Goal: Transaction & Acquisition: Purchase product/service

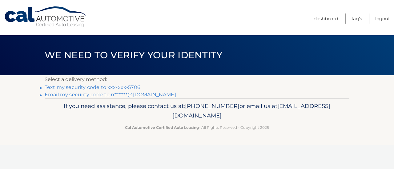
click at [132, 87] on link "Text my security code to xxx-xxx-5706" at bounding box center [93, 88] width 96 height 6
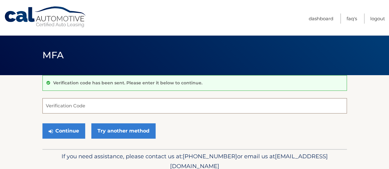
click at [98, 106] on input "Verification Code" at bounding box center [194, 105] width 304 height 15
type input "162663"
click at [42, 124] on button "Continue" at bounding box center [63, 131] width 43 height 15
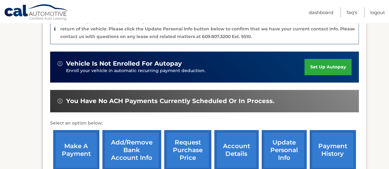
scroll to position [215, 0]
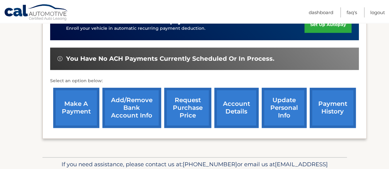
click at [85, 113] on link "make a payment" at bounding box center [76, 108] width 46 height 40
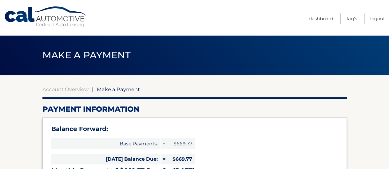
type input "1339.54"
select select "YTAyNzY3NWUtZGJjNC00Mjk5LWE4NmUtMDE4NWQwNDkwZTE1"
click at [79, 90] on link "Account Overview" at bounding box center [65, 89] width 46 height 6
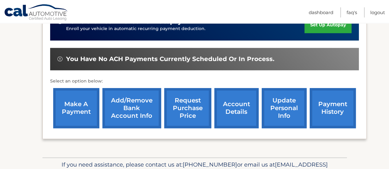
scroll to position [215, 0]
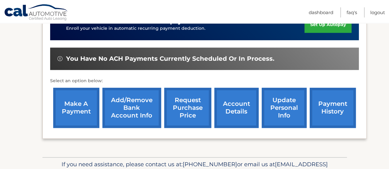
click at [323, 112] on link "payment history" at bounding box center [333, 108] width 46 height 40
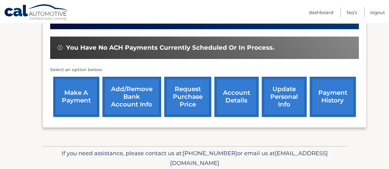
scroll to position [246, 0]
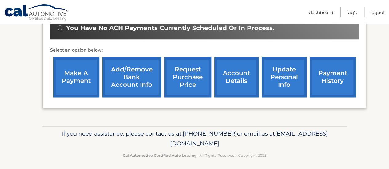
click at [71, 78] on link "make a payment" at bounding box center [76, 77] width 46 height 40
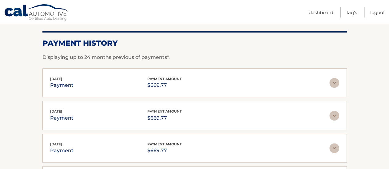
scroll to position [62, 0]
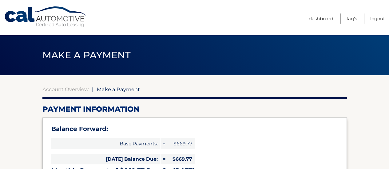
select select "YTAyNzY3NWUtZGJjNC00Mjk5LWE4NmUtMDE4NWQwNDkwZTE1"
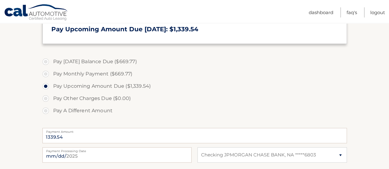
scroll to position [185, 0]
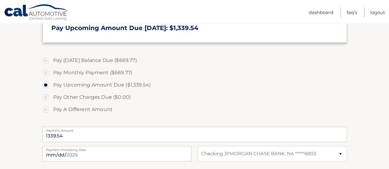
click at [46, 60] on label "Pay Today's Balance Due ($669.77)" at bounding box center [194, 60] width 304 height 12
click at [46, 60] on input "Pay Today's Balance Due ($669.77)" at bounding box center [48, 59] width 6 height 10
radio input "true"
type input "669.77"
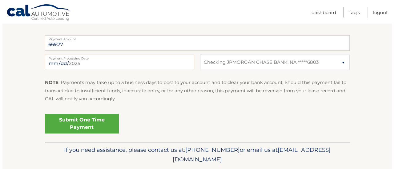
scroll to position [277, 0]
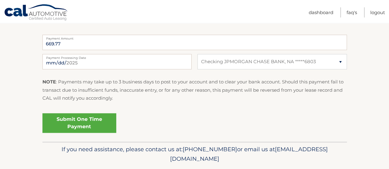
click at [82, 120] on link "Submit One Time Payment" at bounding box center [79, 123] width 74 height 20
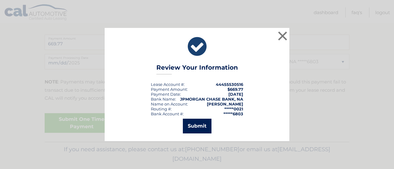
click at [197, 126] on button "Submit" at bounding box center [197, 126] width 29 height 15
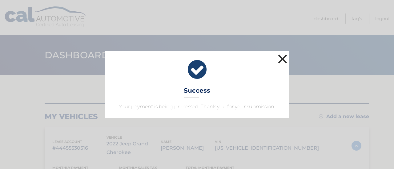
click at [282, 60] on button "×" at bounding box center [282, 59] width 12 height 12
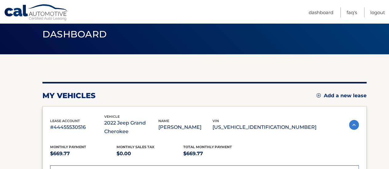
scroll to position [31, 0]
